Goal: Communication & Community: Answer question/provide support

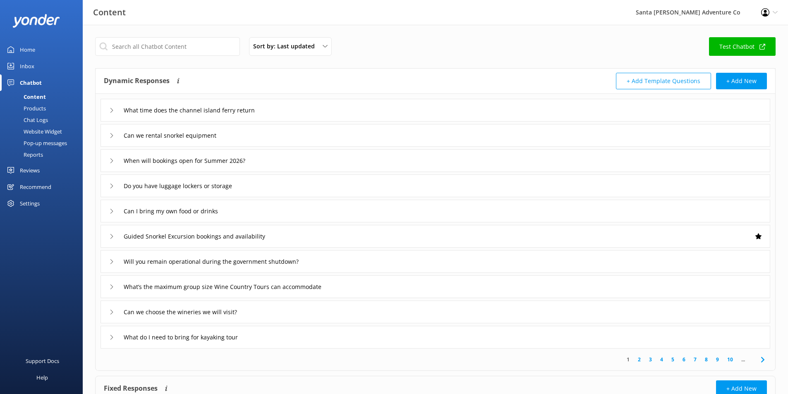
click at [280, 161] on div "When will bookings open for Summer 2026?" at bounding box center [436, 160] width 670 height 23
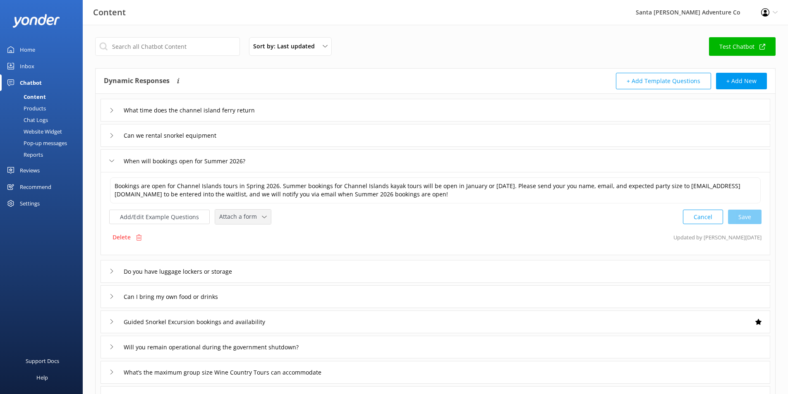
click at [232, 218] on span "Attach a form" at bounding box center [240, 216] width 43 height 9
click at [277, 235] on link "Leave contact details" at bounding box center [253, 234] width 74 height 17
click at [506, 202] on textarea "Bookings are open for Channel Islands tours in Spring 2026. Summer bookings for…" at bounding box center [436, 190] width 652 height 26
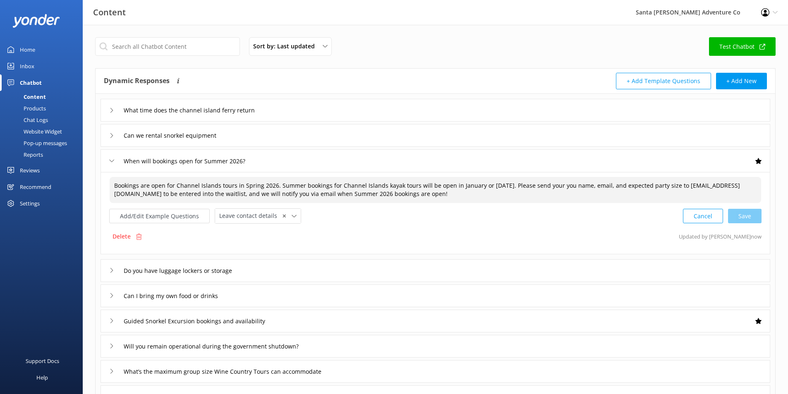
click at [561, 185] on textarea "Bookings are open for Channel Islands tours in Spring 2026. Summer bookings for…" at bounding box center [436, 190] width 652 height 26
click at [195, 193] on textarea "Bookings are open for Channel Islands tours in Spring 2026. Summer bookings for…" at bounding box center [436, 190] width 652 height 26
drag, startPoint x: 188, startPoint y: 193, endPoint x: 695, endPoint y: 182, distance: 506.6
click at [695, 182] on textarea "Bookings are open for Channel Islands tours in Spring 2026. Summer bookings for…" at bounding box center [436, 190] width 652 height 26
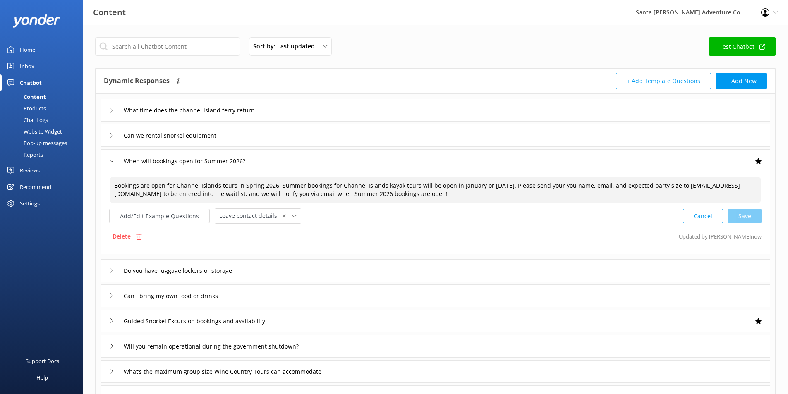
click at [625, 187] on textarea "Bookings are open for Channel Islands tours in Spring 2026. Summer bookings for…" at bounding box center [436, 190] width 652 height 26
click at [188, 192] on textarea "Bookings are open for Channel Islands tours in Spring 2026. Summer bookings for…" at bounding box center [436, 190] width 652 height 26
click at [564, 185] on textarea "Bookings are open for Channel Islands tours in Spring 2026. Summer bookings for…" at bounding box center [436, 190] width 652 height 26
click at [563, 185] on textarea "Bookings are open for Channel Islands tours in Spring 2026. Summer bookings for…" at bounding box center [436, 190] width 652 height 26
click at [552, 182] on textarea "Bookings are open for Channel Islands tours in Spring 2026. Summer bookings for…" at bounding box center [436, 190] width 652 height 26
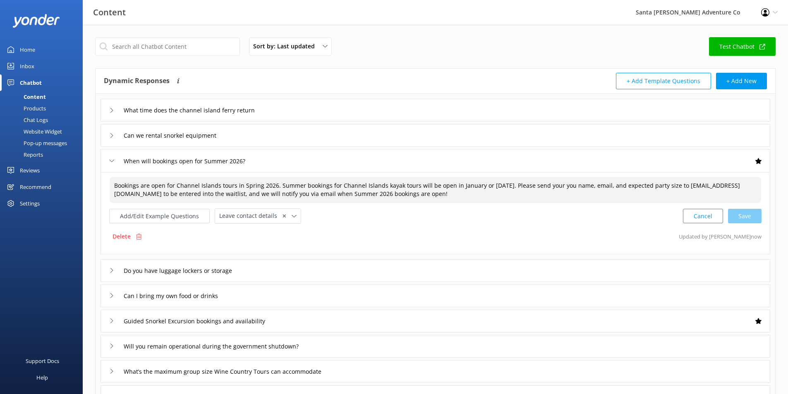
click at [552, 182] on textarea "Bookings are open for Channel Islands tours in Spring 2026. Summer bookings for…" at bounding box center [436, 190] width 652 height 26
click at [755, 215] on div "Cancel Save" at bounding box center [722, 216] width 79 height 15
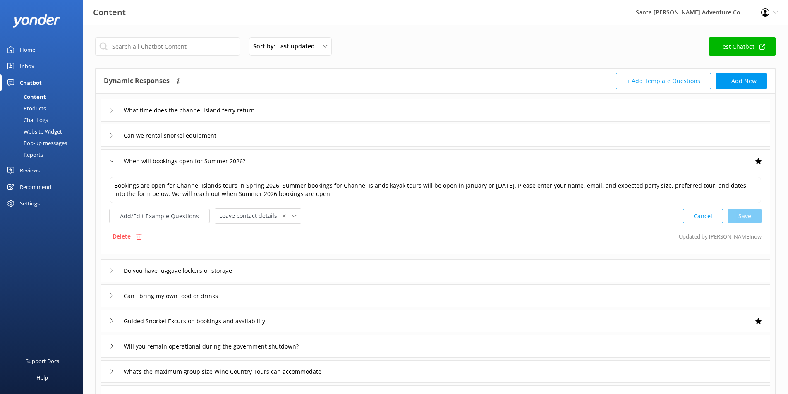
click at [752, 53] on link "Test Chatbot" at bounding box center [742, 46] width 67 height 19
click at [511, 187] on textarea "Bookings are open for Channel Islands tours in Spring 2026. Summer bookings for…" at bounding box center [436, 190] width 652 height 26
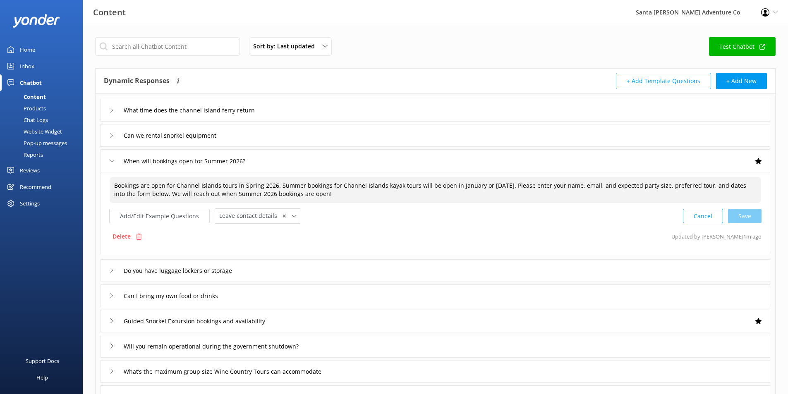
click at [532, 190] on textarea "Bookings are open for Channel Islands tours in Spring 2026. Summer bookings for…" at bounding box center [436, 190] width 652 height 26
click at [583, 187] on textarea "Bookings are open for Channel Islands tours in Spring 2026. Summer bookings for…" at bounding box center [436, 190] width 652 height 26
click at [579, 185] on textarea "Bookings are open for Channel Islands tours in Spring 2026. Summer bookings for…" at bounding box center [436, 190] width 652 height 26
click at [709, 185] on textarea "Bookings are open for Channel Islands tours in Spring 2026. Summer bookings for…" at bounding box center [436, 190] width 652 height 26
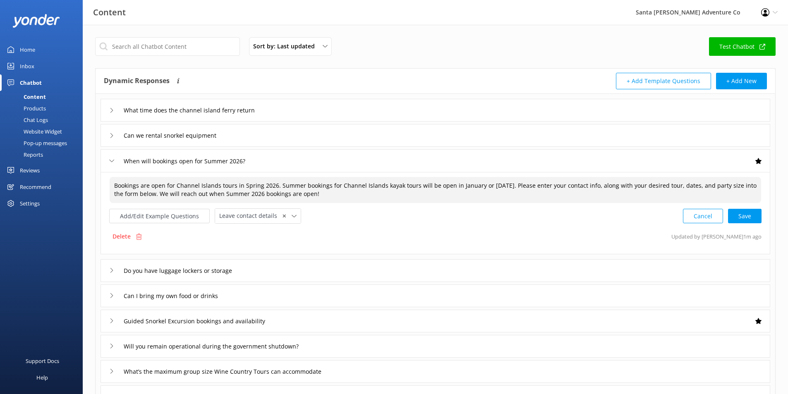
type textarea "Bookings are open for Channel Islands tours in Spring 2026. Summer bookings for…"
click at [358, 200] on textarea "Bookings are open for Channel Islands tours in Spring 2026. Summer bookings for…" at bounding box center [436, 190] width 652 height 26
click at [625, 198] on textarea "Bookings are open for Channel Islands tours in Spring 2026. Summer bookings for…" at bounding box center [436, 190] width 652 height 26
click at [751, 215] on div "Cancel Loading.." at bounding box center [723, 216] width 78 height 15
drag, startPoint x: 344, startPoint y: 197, endPoint x: 79, endPoint y: 159, distance: 267.6
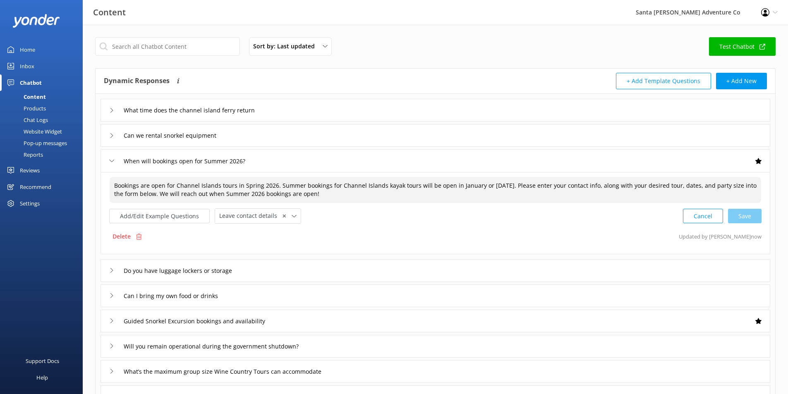
click at [79, 159] on div "Content Santa [PERSON_NAME] Adventure Co Profile Settings Logout Home Inbox Cha…" at bounding box center [394, 284] width 788 height 518
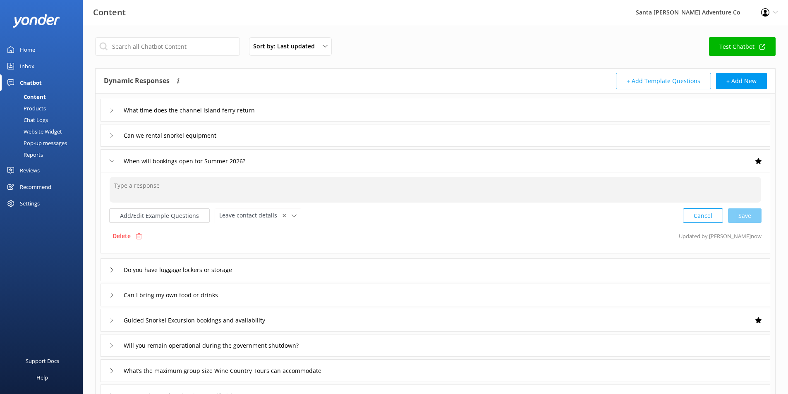
click at [302, 189] on textarea at bounding box center [436, 190] width 652 height 26
paste textarea "Bookings are open for Channel Islands tours in Spring 2026. Summer bookings for…"
type textarea "Bookings are open for Channel Islands tours in Spring 2026. Summer bookings for…"
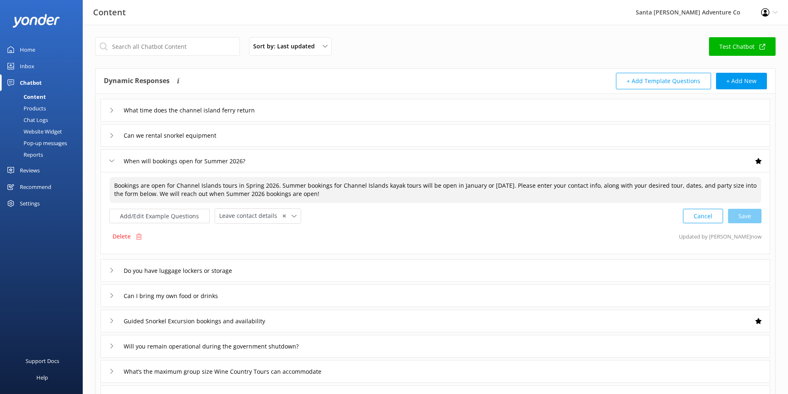
click at [370, 197] on textarea "Bookings are open for Channel Islands tours in Spring 2026. Summer bookings for…" at bounding box center [436, 190] width 652 height 26
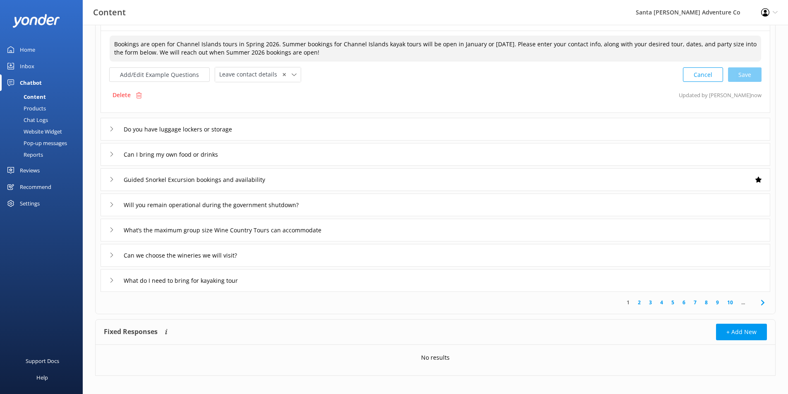
scroll to position [148, 0]
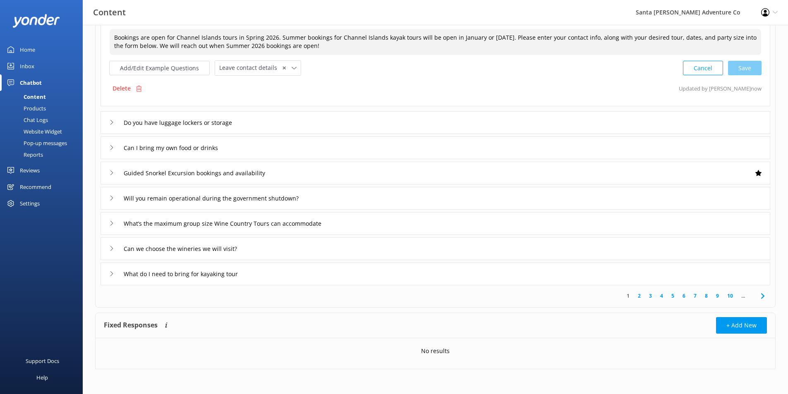
click at [437, 353] on p "No results" at bounding box center [435, 351] width 29 height 9
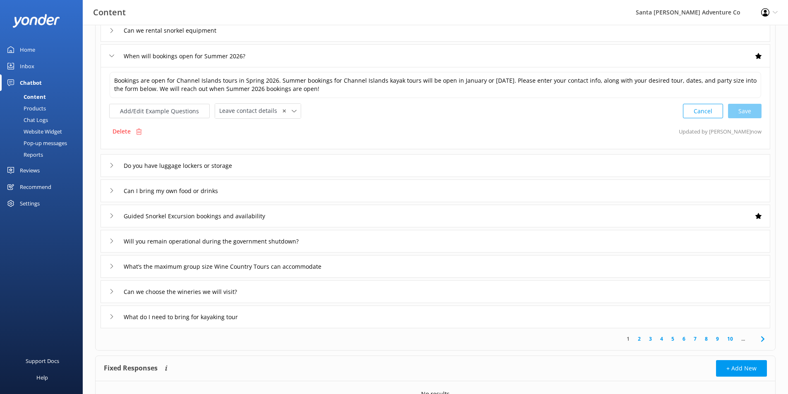
scroll to position [38, 0]
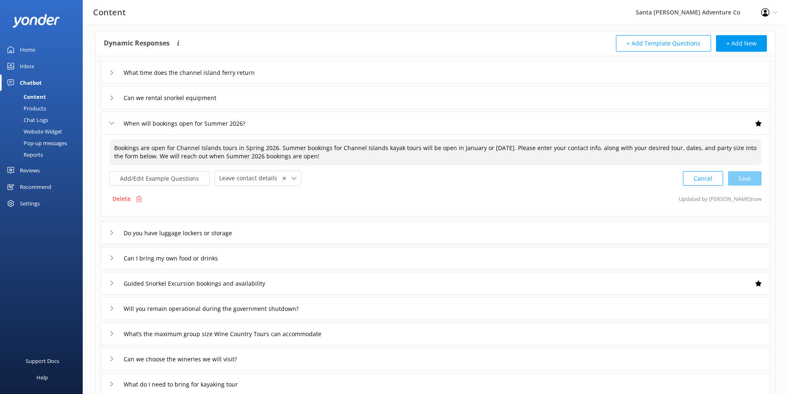
drag, startPoint x: 344, startPoint y: 154, endPoint x: 103, endPoint y: 134, distance: 242.0
click at [103, 134] on div "Bookings are open for Channel Islands tours in Spring 2026. Summer bookings for…" at bounding box center [436, 175] width 670 height 82
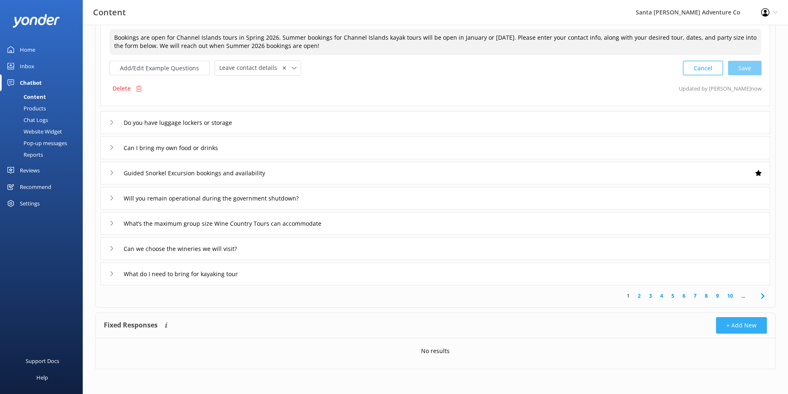
click at [737, 331] on button "+ Add New" at bounding box center [741, 325] width 51 height 17
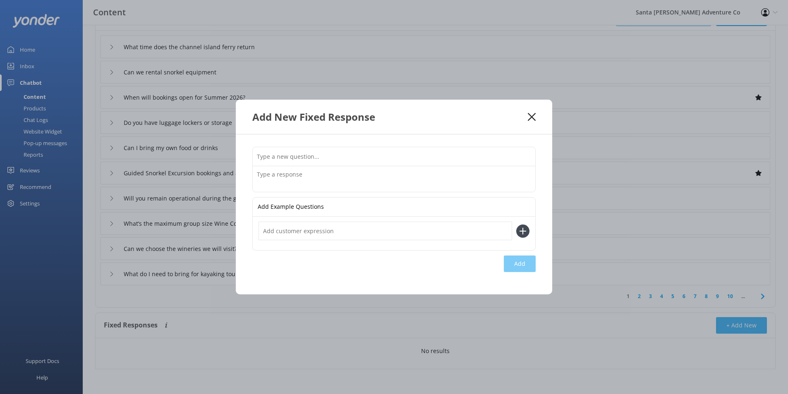
scroll to position [63, 0]
click at [314, 182] on textarea at bounding box center [394, 179] width 283 height 26
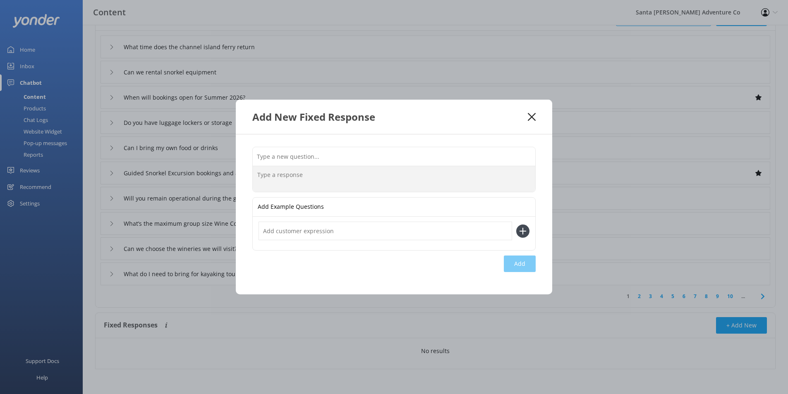
click at [533, 114] on icon at bounding box center [532, 117] width 8 height 8
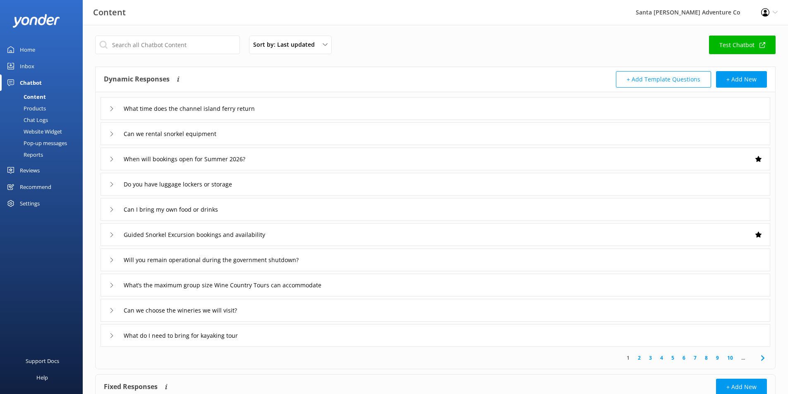
scroll to position [0, 0]
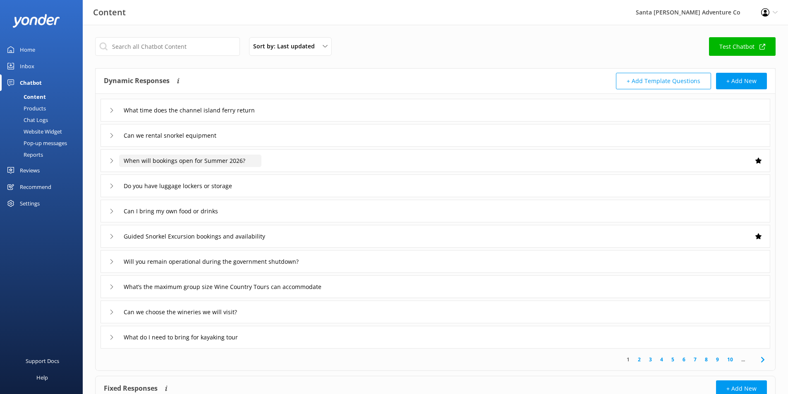
click at [261, 155] on input "When will bookings open for Summer 2026?" at bounding box center [190, 161] width 142 height 12
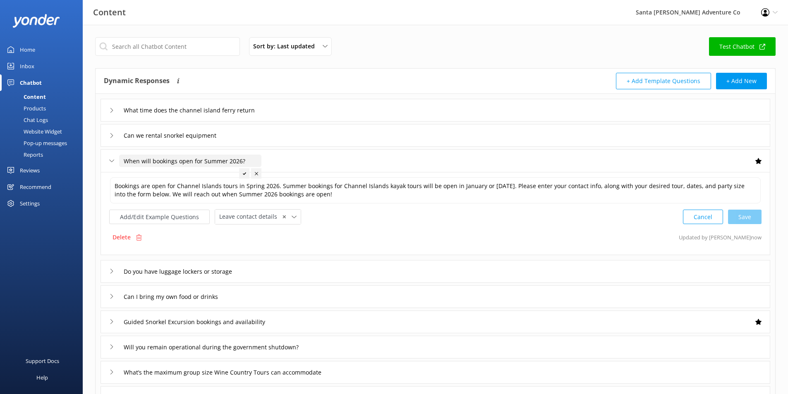
drag, startPoint x: 247, startPoint y: 162, endPoint x: 97, endPoint y: 159, distance: 150.3
click at [97, 159] on div "What time does the channel island ferry return Can we rental snorkel equipment …" at bounding box center [436, 264] width 680 height 341
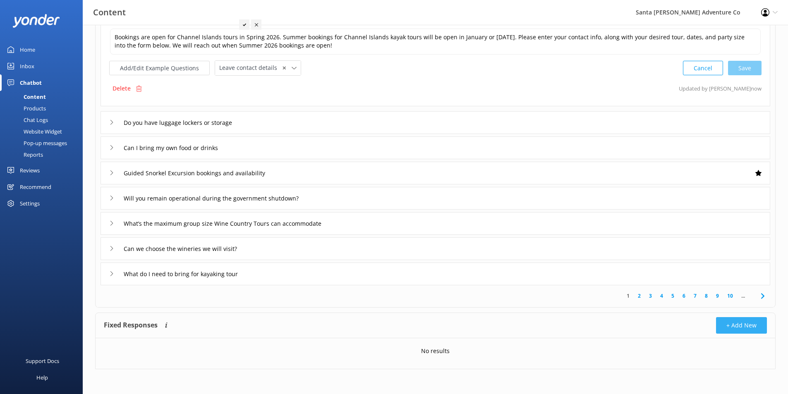
click at [734, 329] on button "+ Add New" at bounding box center [741, 325] width 51 height 17
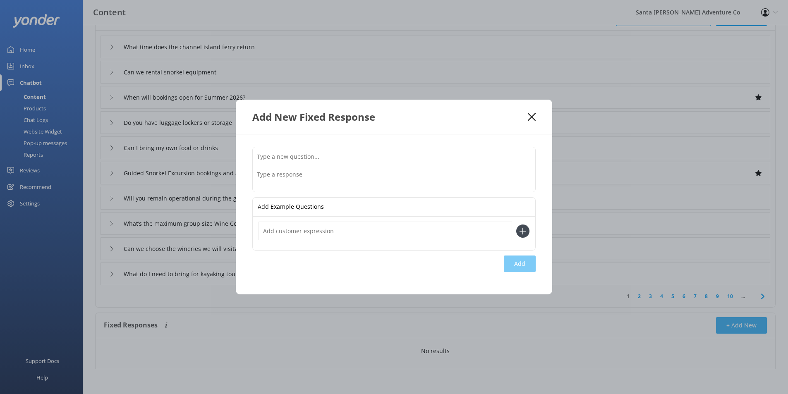
scroll to position [63, 0]
click at [366, 160] on input "text" at bounding box center [394, 156] width 283 height 19
paste input "When will bookings open for Summer 2026?"
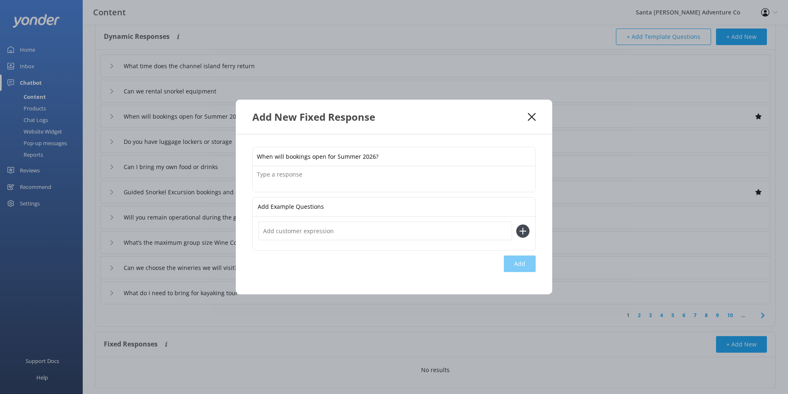
scroll to position [8, 0]
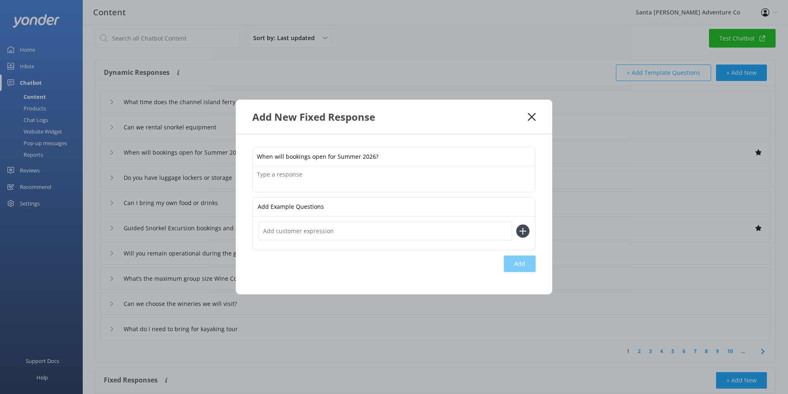
type input "When will bookings open for Summer 2026?"
click at [536, 120] on div "Add New Fixed Response" at bounding box center [394, 117] width 317 height 34
click at [528, 116] on icon at bounding box center [532, 117] width 8 height 8
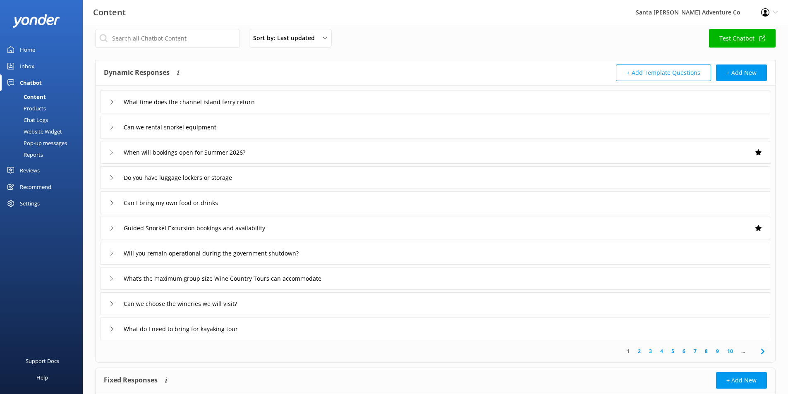
click at [265, 157] on div "When will bookings open for Summer 2026?" at bounding box center [436, 152] width 670 height 23
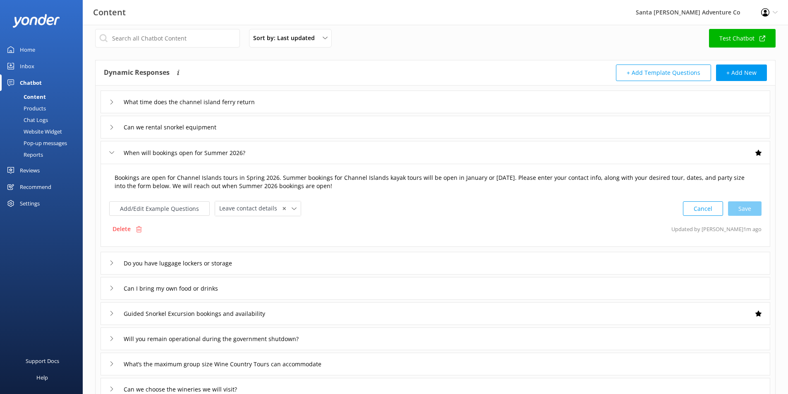
click at [267, 176] on textarea "Bookings are open for Channel Islands tours in Spring 2026. Summer bookings for…" at bounding box center [435, 182] width 651 height 26
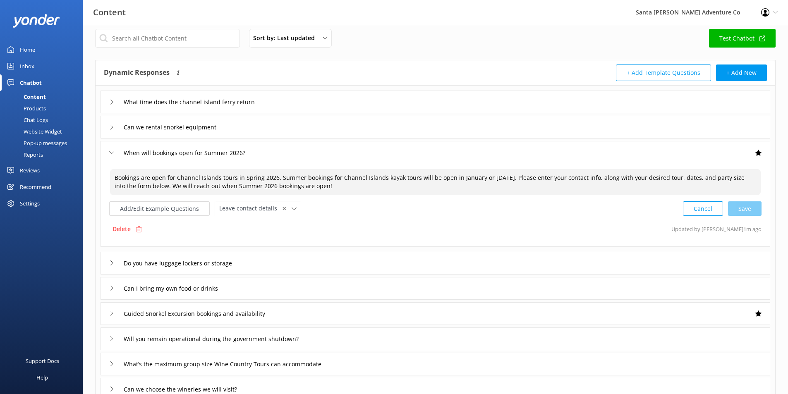
click at [267, 176] on textarea "Bookings are open for Channel Islands tours in Spring 2026. Summer bookings for…" at bounding box center [435, 182] width 651 height 26
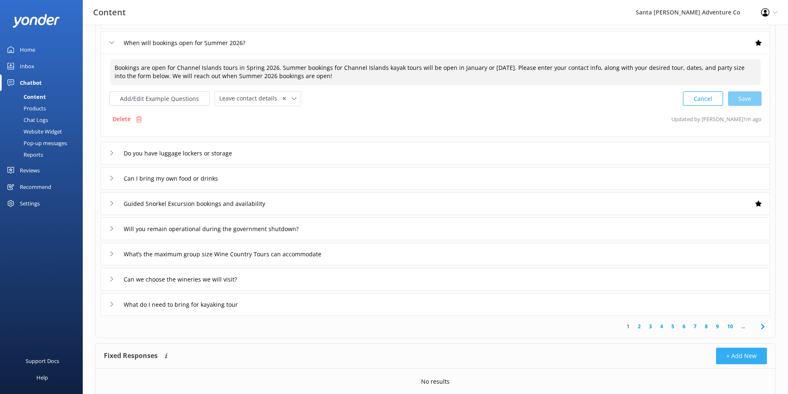
click at [728, 363] on button "+ Add New" at bounding box center [741, 356] width 51 height 17
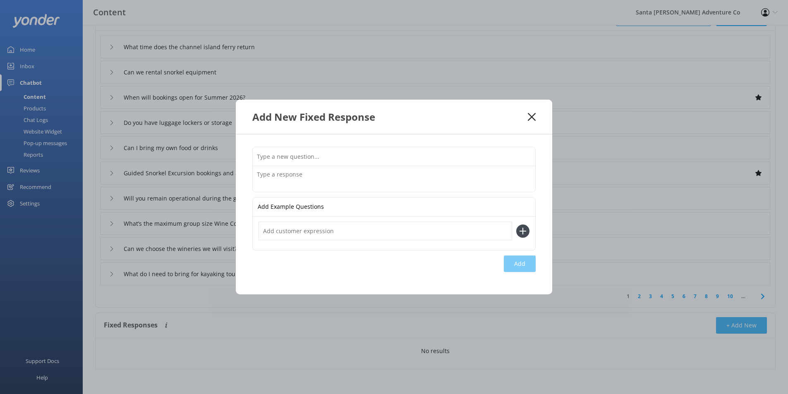
scroll to position [63, 0]
click at [369, 158] on input "text" at bounding box center [394, 156] width 283 height 19
paste input "When will bookings open for Summer 2026?"
type input "When will bookings open for Summer 2026?"
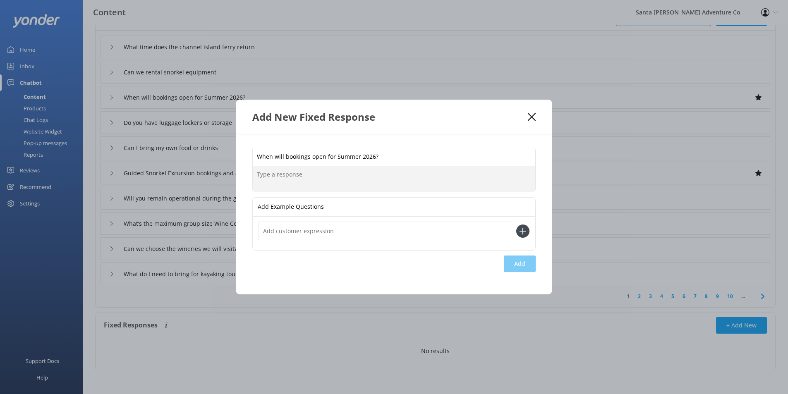
click at [387, 178] on textarea at bounding box center [394, 179] width 283 height 26
type textarea "test"
click at [520, 268] on div "Loading.." at bounding box center [519, 264] width 33 height 17
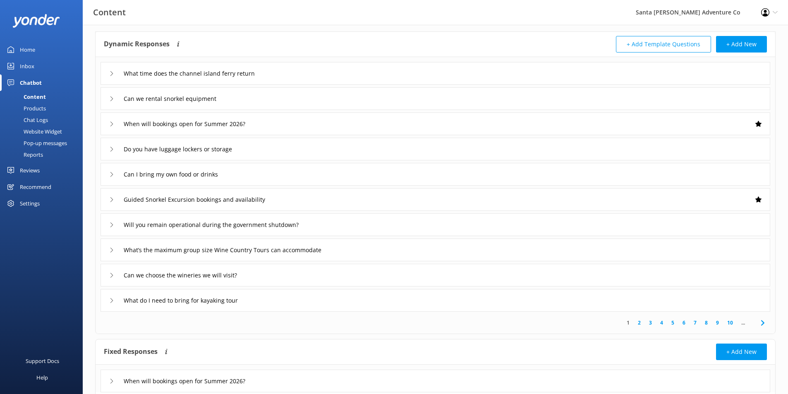
scroll to position [0, 0]
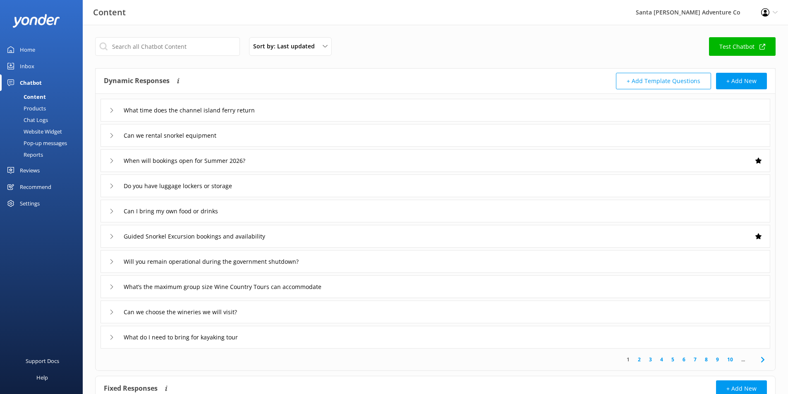
click at [273, 154] on div "When will bookings open for Summer 2026?" at bounding box center [436, 160] width 670 height 23
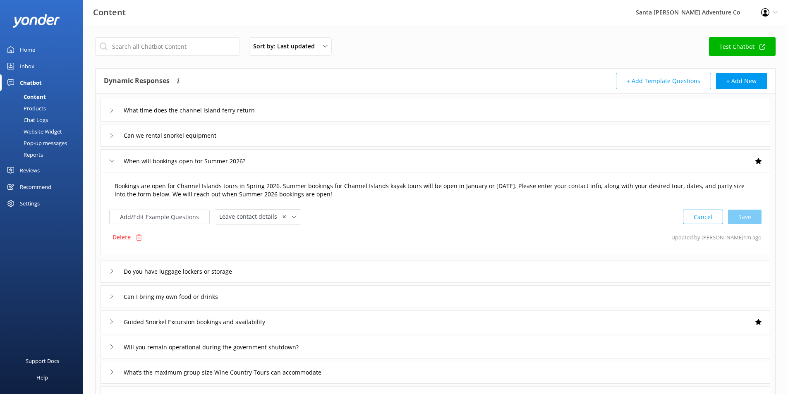
click at [261, 190] on textarea "Bookings are open for Channel Islands tours in Spring 2026. Summer bookings for…" at bounding box center [435, 191] width 651 height 26
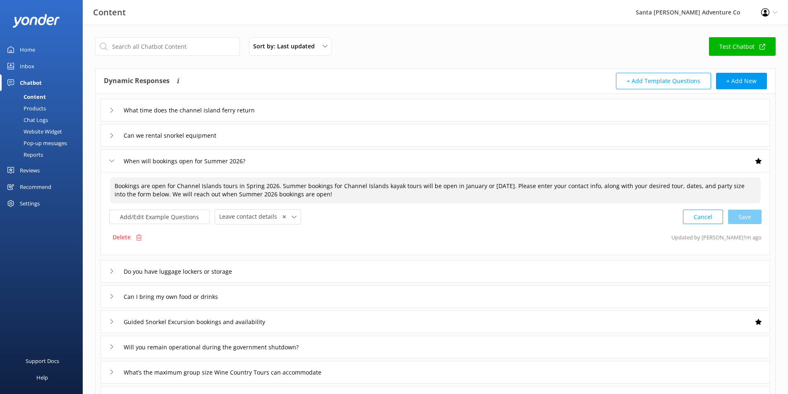
click at [261, 190] on textarea "Bookings are open for Channel Islands tours in Spring 2026. Summer bookings for…" at bounding box center [435, 191] width 651 height 26
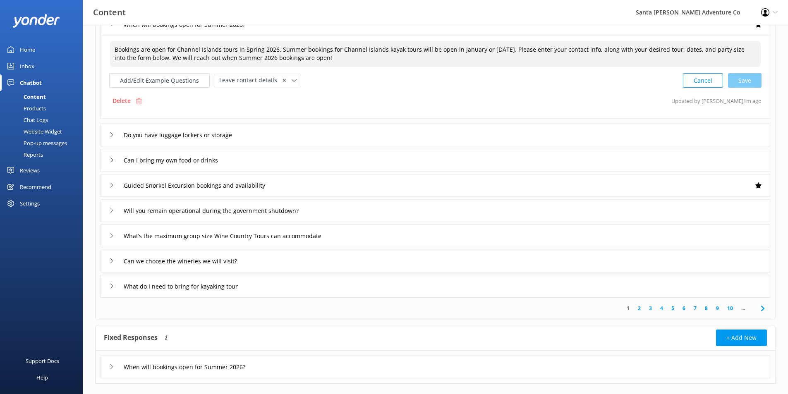
scroll to position [138, 0]
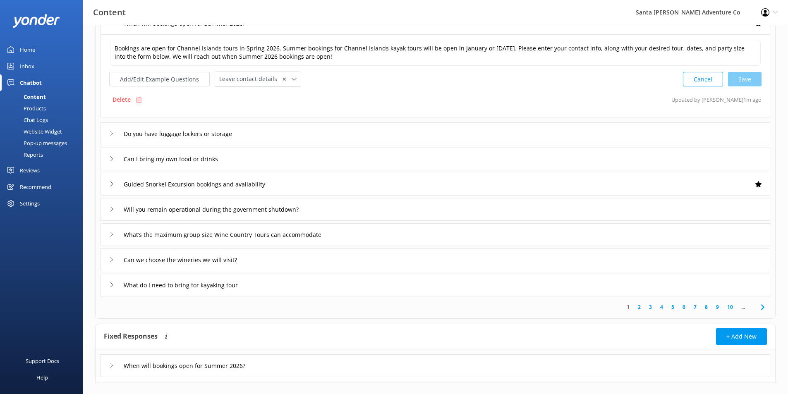
click at [307, 368] on div "When will bookings open for Summer 2026?" at bounding box center [436, 366] width 670 height 23
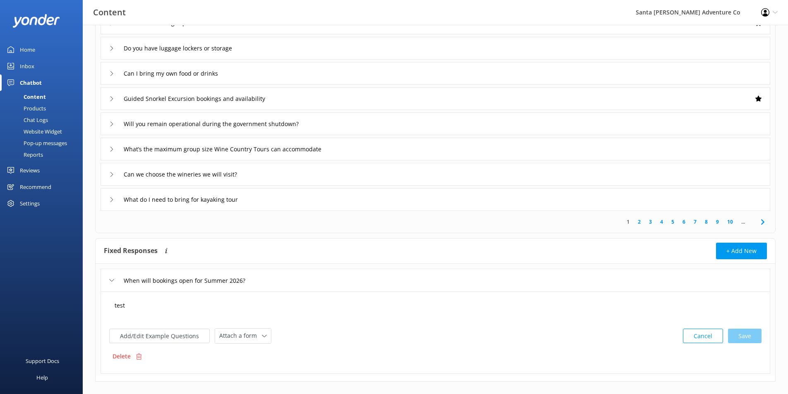
click at [198, 316] on textarea "test" at bounding box center [435, 310] width 651 height 26
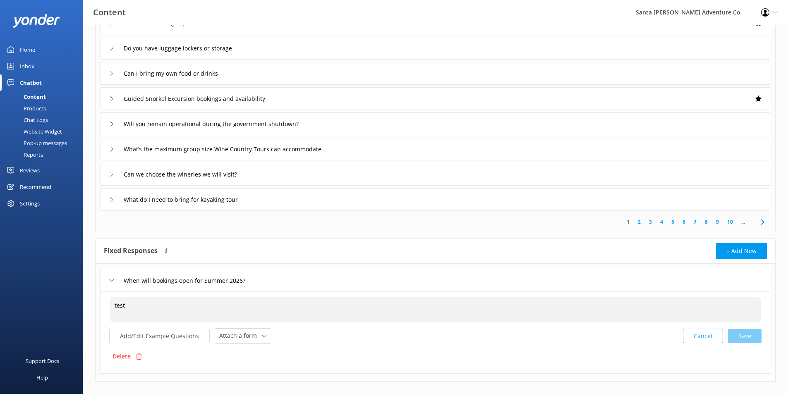
click at [198, 316] on textarea "test" at bounding box center [435, 310] width 651 height 26
paste textarea "Bookings are open for Channel Islands tours in Spring 2026. Summer bookings for…"
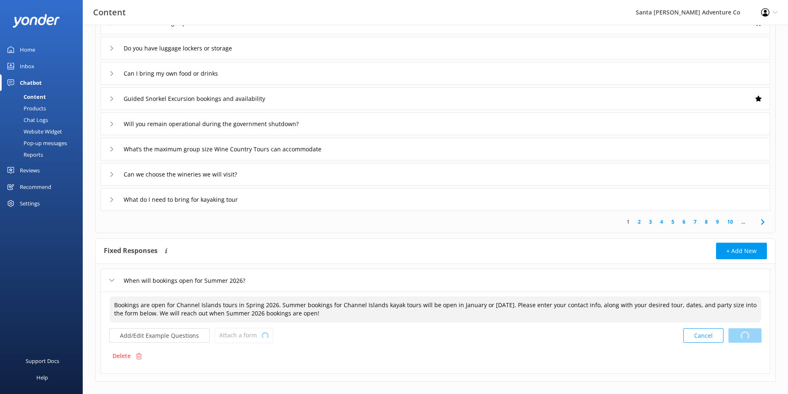
click at [745, 341] on div "Cancel Loading.." at bounding box center [723, 335] width 78 height 15
click at [245, 339] on span "Attach a form" at bounding box center [240, 335] width 43 height 9
click at [256, 357] on div "Leave contact details" at bounding box center [245, 353] width 50 height 8
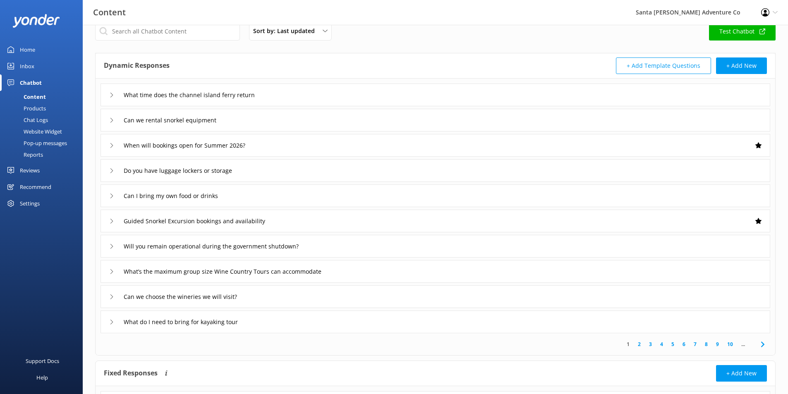
scroll to position [12, 0]
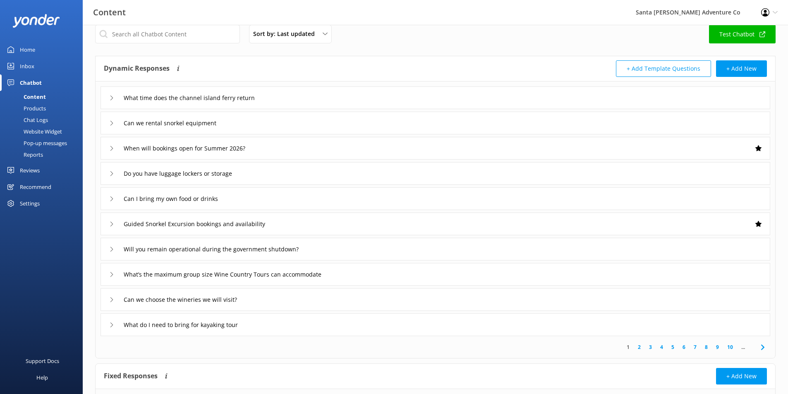
type textarea "Bookings are open for Channel Islands tours in Spring 2026. Summer bookings for…"
click at [280, 146] on div "When will bookings open for Summer 2026?" at bounding box center [436, 148] width 670 height 23
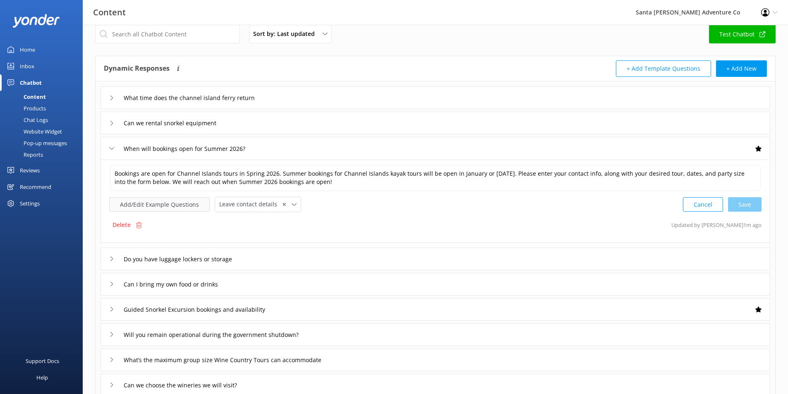
click at [154, 212] on button "Add/Edit Example Questions" at bounding box center [159, 204] width 101 height 14
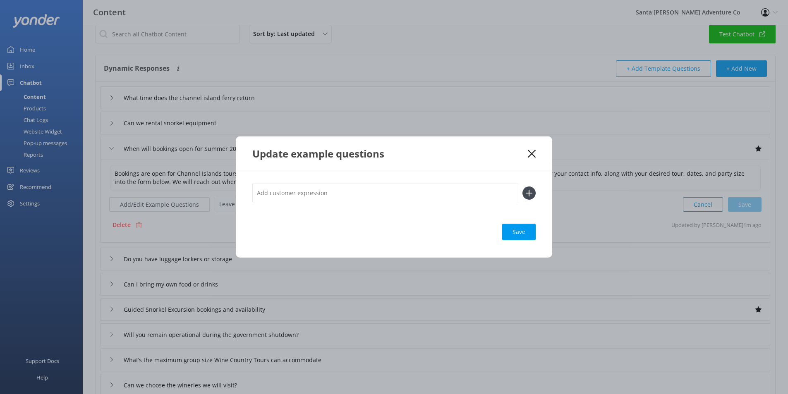
click at [536, 152] on div "Update example questions" at bounding box center [394, 154] width 317 height 34
click at [533, 151] on icon at bounding box center [532, 154] width 8 height 8
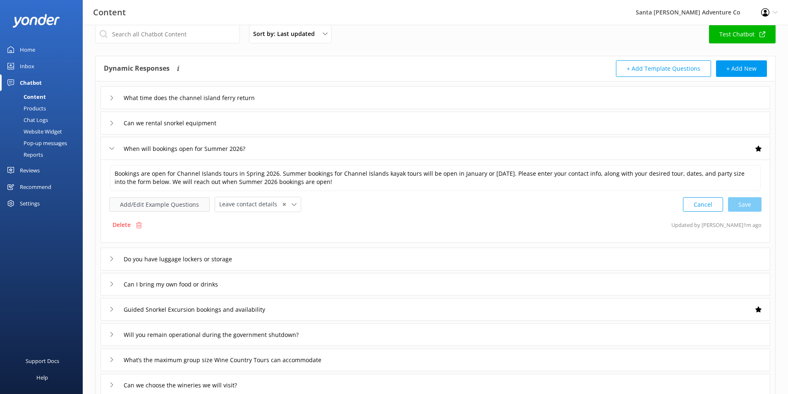
click at [171, 204] on button "Add/Edit Example Questions" at bounding box center [159, 204] width 101 height 14
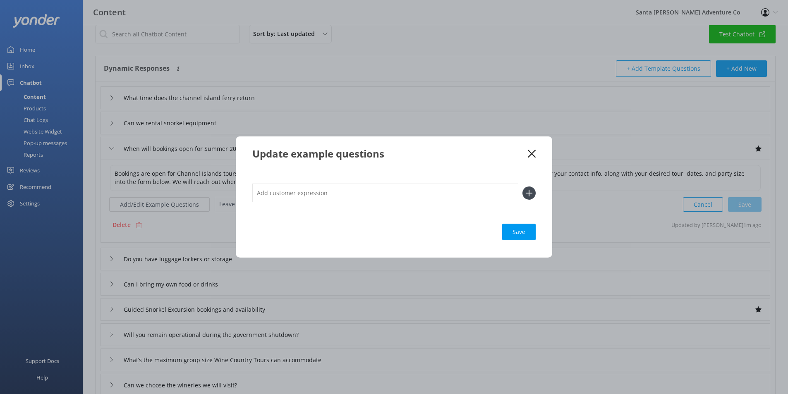
click at [534, 158] on div "Update example questions" at bounding box center [394, 154] width 317 height 34
click at [533, 152] on use at bounding box center [532, 154] width 8 height 8
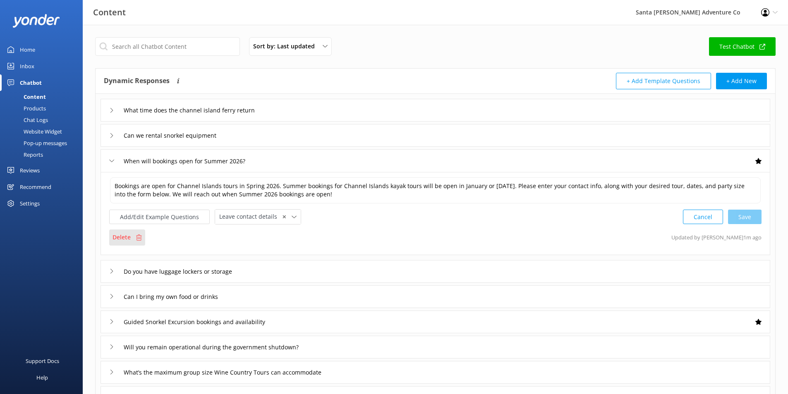
click at [123, 236] on p "Delete" at bounding box center [122, 237] width 18 height 9
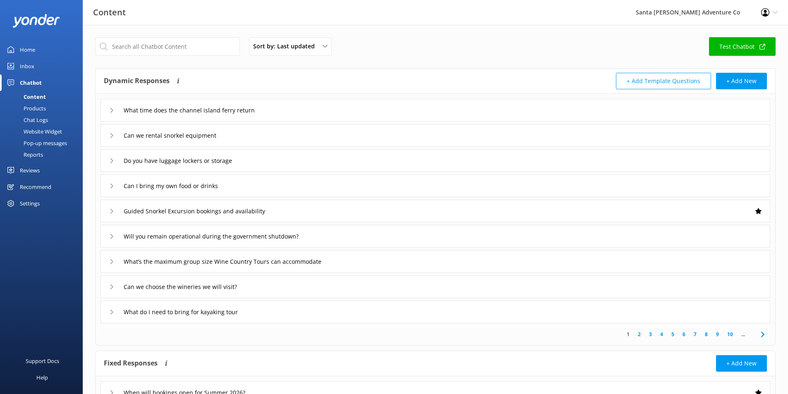
click at [732, 45] on link "Test Chatbot" at bounding box center [742, 46] width 67 height 19
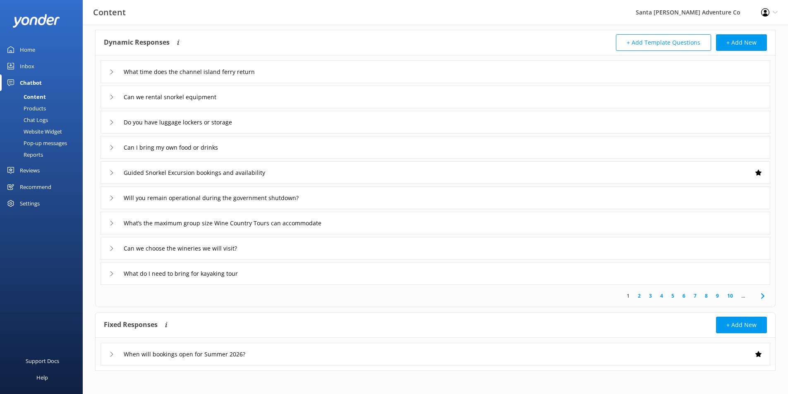
scroll to position [40, 0]
click at [41, 46] on link "Home" at bounding box center [41, 49] width 83 height 17
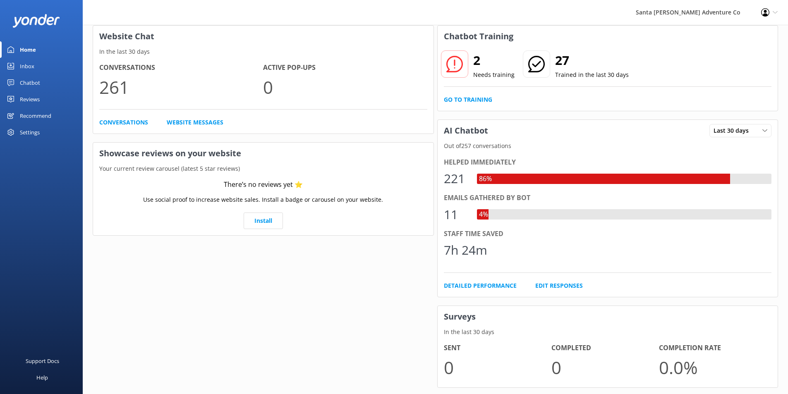
click at [471, 62] on div "2 Needs training" at bounding box center [478, 65] width 74 height 30
click at [473, 103] on link "Go to Training" at bounding box center [468, 99] width 48 height 9
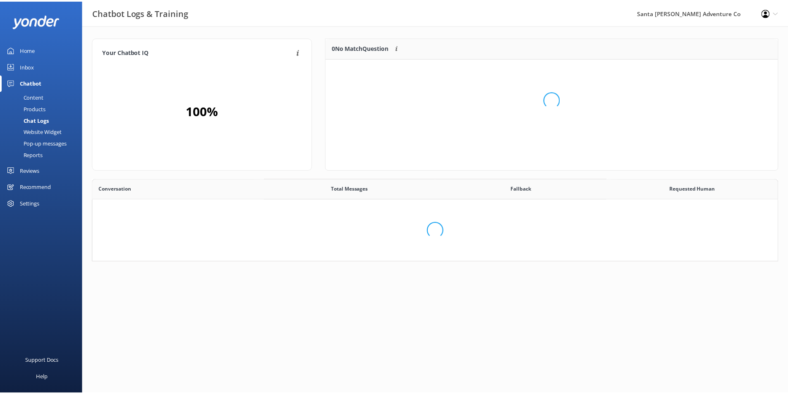
scroll to position [56, 446]
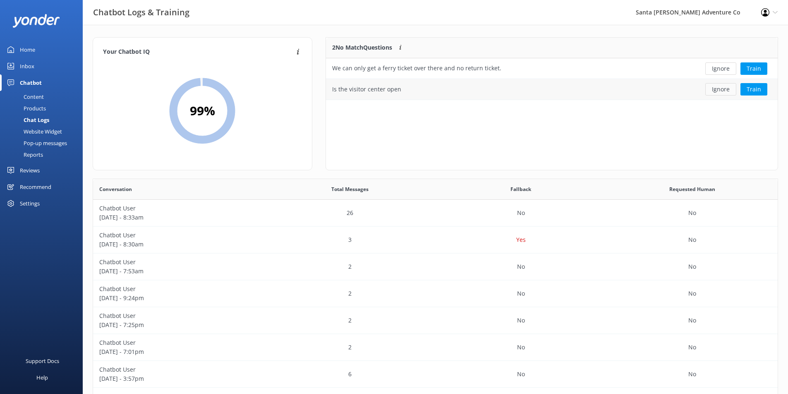
click at [718, 88] on button "Ignore" at bounding box center [721, 89] width 31 height 12
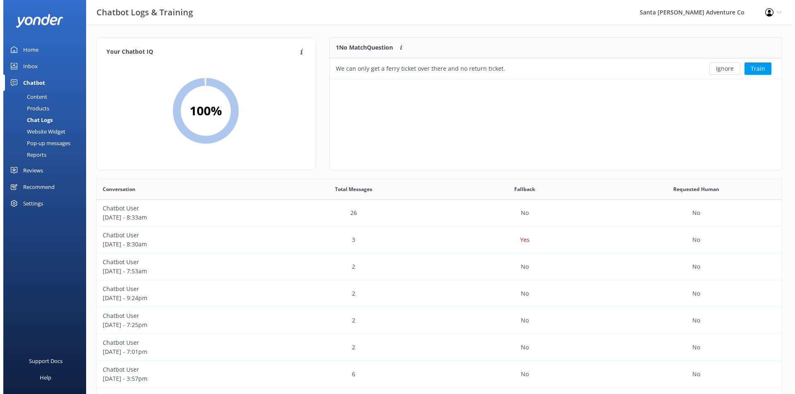
scroll to position [36, 446]
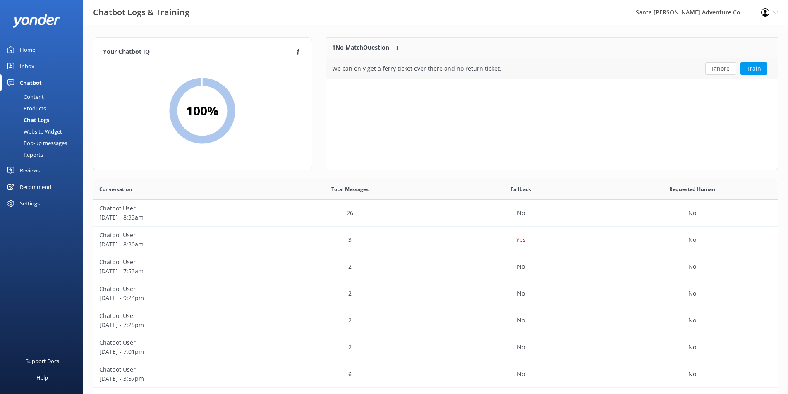
click at [686, 69] on div "Ignore Train" at bounding box center [732, 68] width 92 height 21
click at [746, 70] on button "Train" at bounding box center [754, 68] width 27 height 12
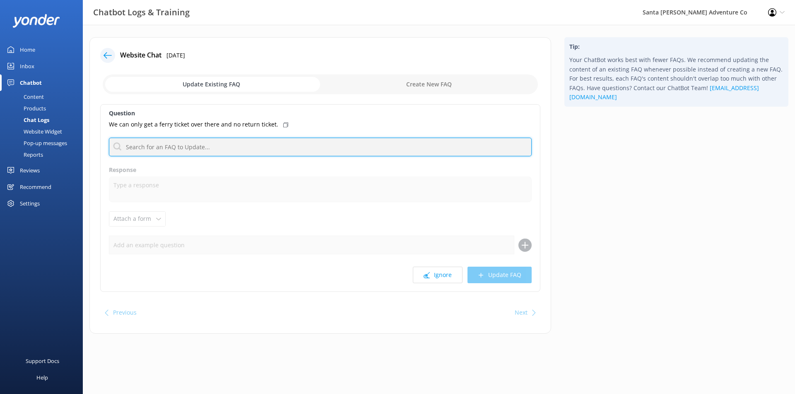
click at [311, 151] on input "text" at bounding box center [320, 147] width 423 height 19
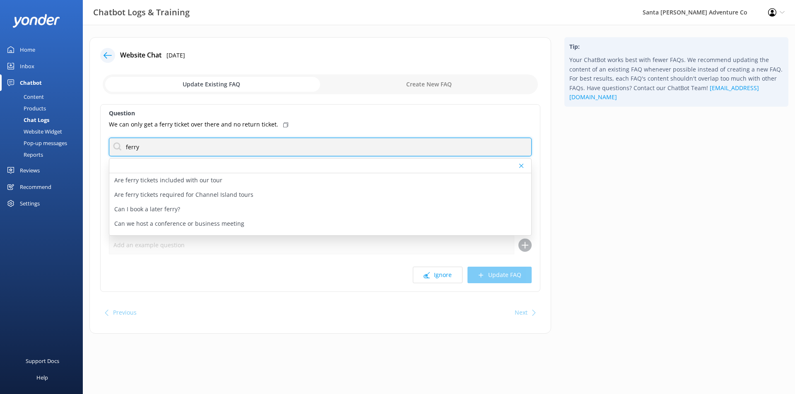
type input "ferry"
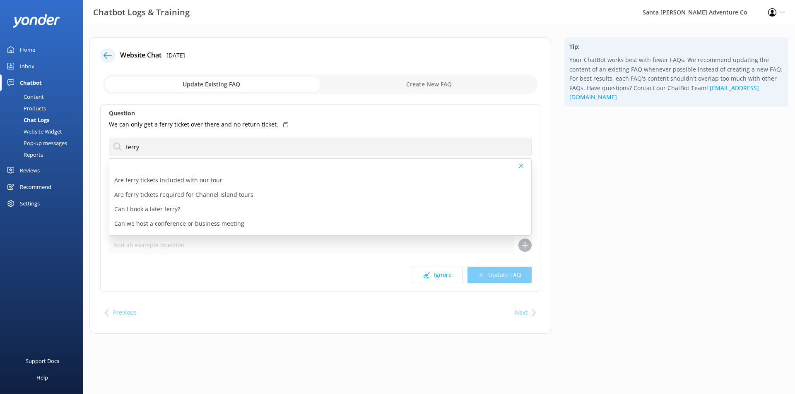
click at [366, 125] on div "We can only get a ferry ticket over there and no return ticket." at bounding box center [320, 124] width 423 height 9
click at [435, 276] on button "Ignore" at bounding box center [438, 275] width 50 height 17
